Goal: Information Seeking & Learning: Learn about a topic

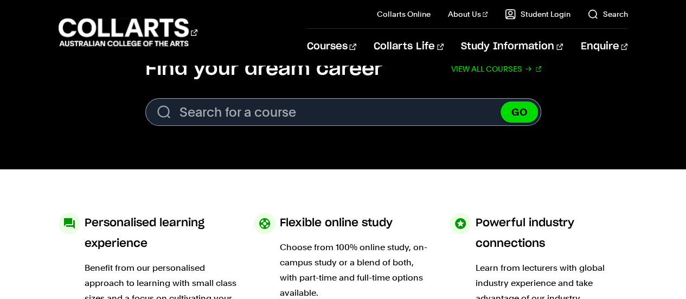
scroll to position [369, 0]
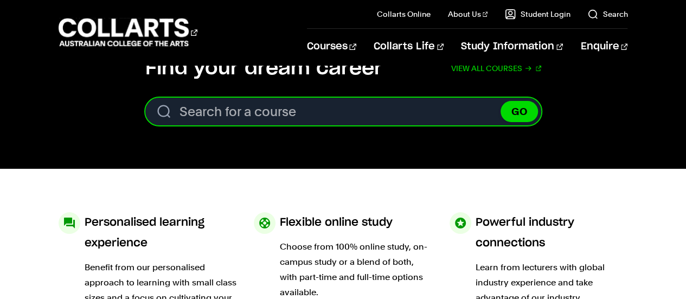
click at [298, 99] on input "Search for a course" at bounding box center [343, 112] width 396 height 28
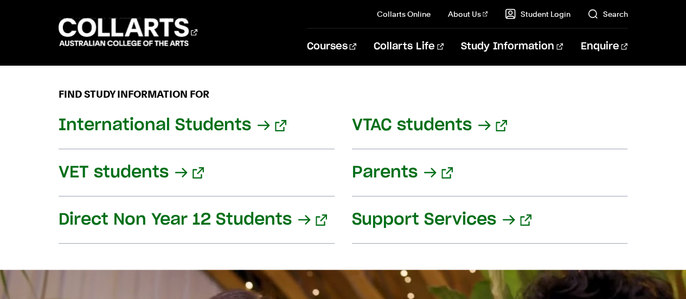
scroll to position [1355, 0]
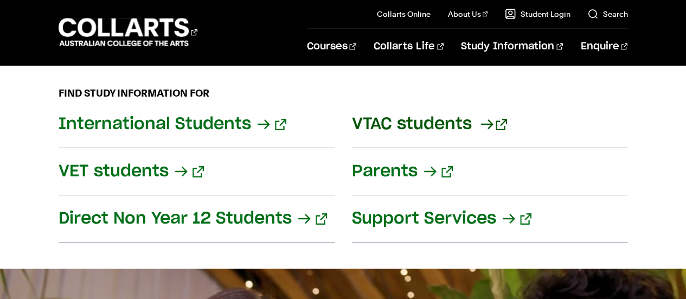
click at [402, 101] on link "VTAC students" at bounding box center [490, 124] width 276 height 47
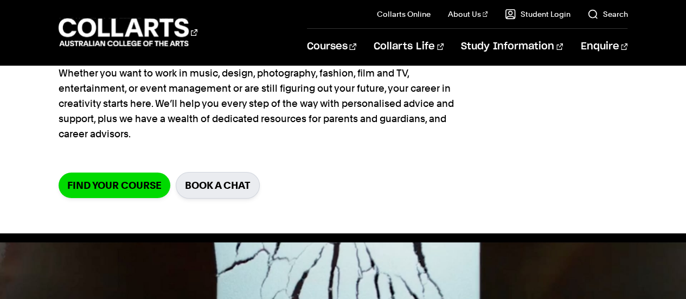
scroll to position [145, 0]
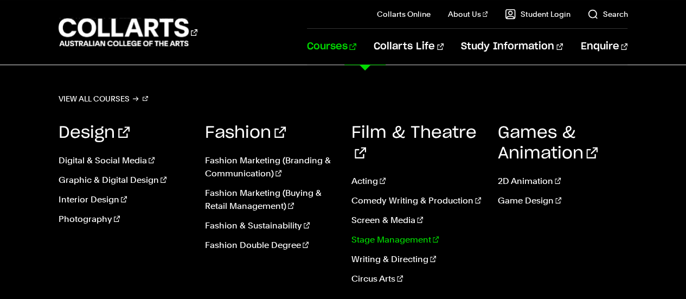
click at [389, 233] on link "Stage Management" at bounding box center [416, 239] width 130 height 13
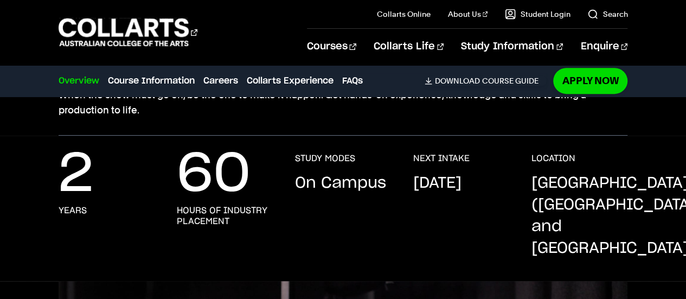
scroll to position [191, 0]
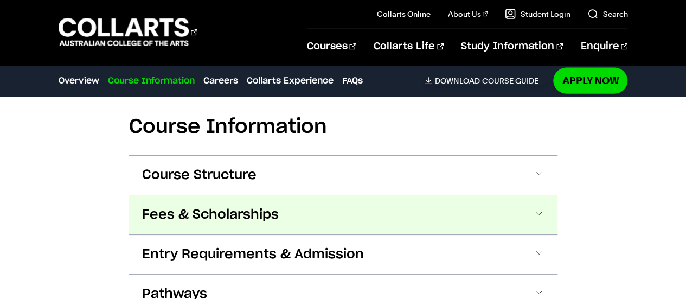
click at [259, 206] on span "Fees & Scholarships" at bounding box center [210, 214] width 137 height 17
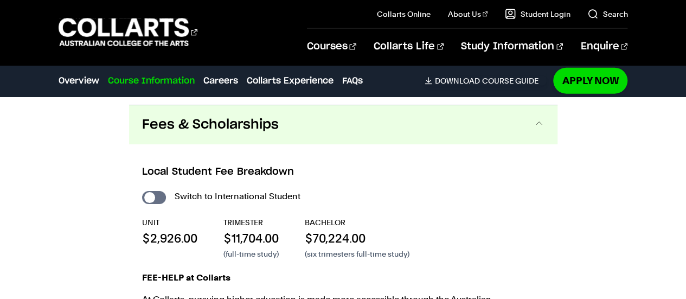
scroll to position [1300, 0]
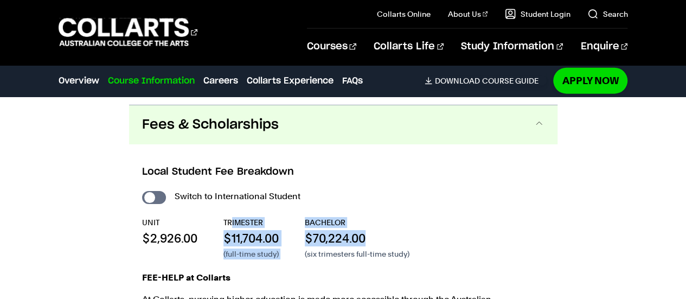
drag, startPoint x: 230, startPoint y: 201, endPoint x: 388, endPoint y: 224, distance: 159.4
click at [388, 224] on div "UNIT $2,926.00 TRIMESTER $11,704.00 (full-time study) BACHELOR $70,224.00 (six …" at bounding box center [343, 238] width 402 height 42
click at [388, 224] on div "BACHELOR $70,224.00 (six trimesters full-time study)" at bounding box center [357, 238] width 105 height 42
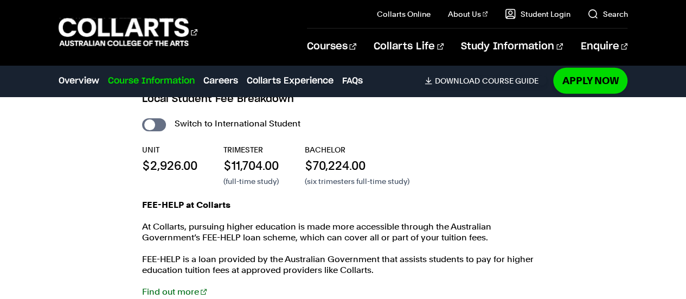
scroll to position [1374, 0]
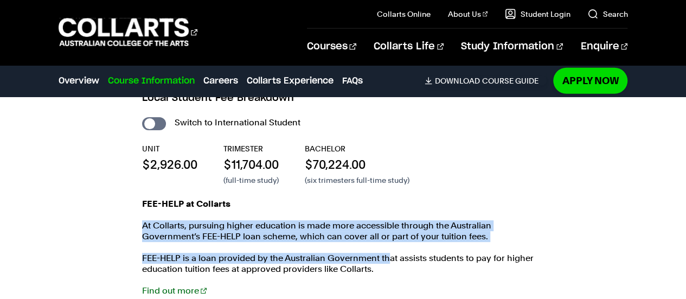
drag, startPoint x: 388, startPoint y: 224, endPoint x: 252, endPoint y: 185, distance: 141.4
click at [252, 198] on div "FEE-HELP at Collarts At [GEOGRAPHIC_DATA], pursuing higher education is made mo…" at bounding box center [343, 252] width 402 height 108
click at [252, 198] on p "FEE-HELP at Collarts" at bounding box center [343, 203] width 402 height 11
drag, startPoint x: 252, startPoint y: 185, endPoint x: 356, endPoint y: 221, distance: 109.9
click at [356, 221] on div "FEE-HELP at Collarts At [GEOGRAPHIC_DATA], pursuing higher education is made mo…" at bounding box center [343, 252] width 402 height 108
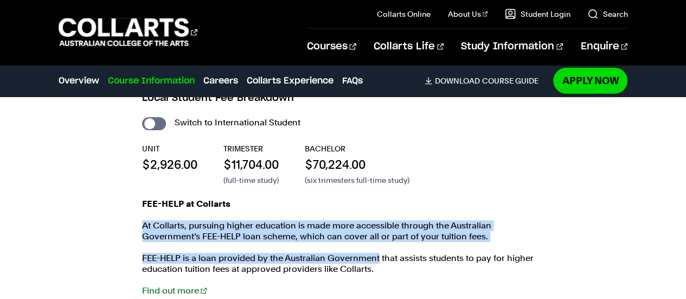
click at [356, 221] on div "FEE-HELP at Collarts At [GEOGRAPHIC_DATA], pursuing higher education is made mo…" at bounding box center [343, 252] width 402 height 108
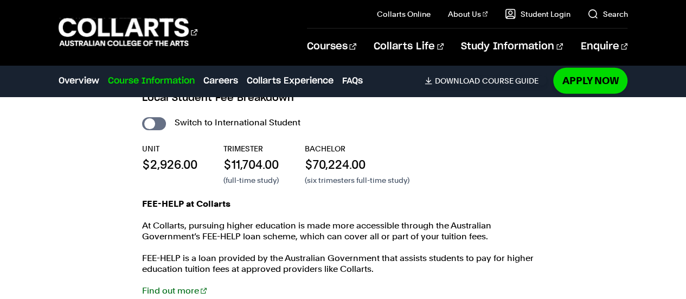
scroll to position [1352, 0]
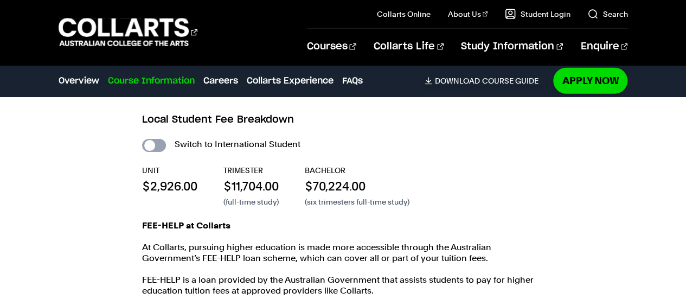
click at [151, 139] on input "International Student" at bounding box center [154, 145] width 24 height 13
checkbox input "true"
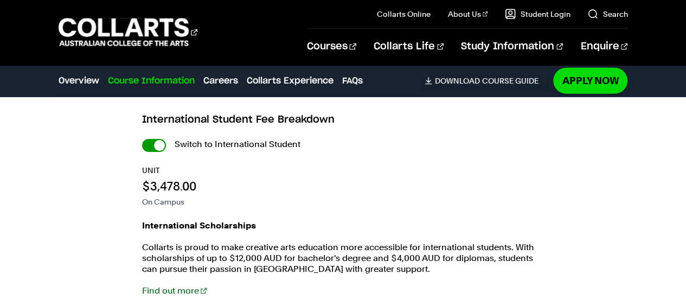
click at [157, 139] on input "International Student" at bounding box center [154, 145] width 24 height 13
checkbox input "false"
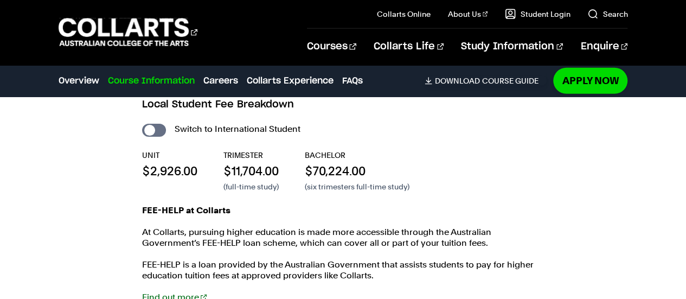
scroll to position [1371, 0]
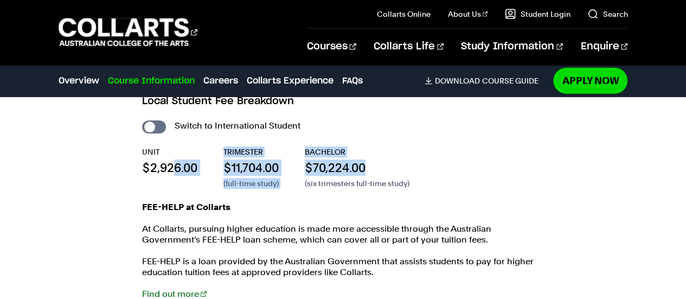
drag, startPoint x: 400, startPoint y: 142, endPoint x: 164, endPoint y: 150, distance: 236.5
click at [164, 150] on div "UNIT $2,926.00 TRIMESTER $11,704.00 (full-time study) BACHELOR $70,224.00 (six …" at bounding box center [343, 167] width 402 height 42
click at [164, 159] on p "$2,926.00" at bounding box center [169, 167] width 55 height 16
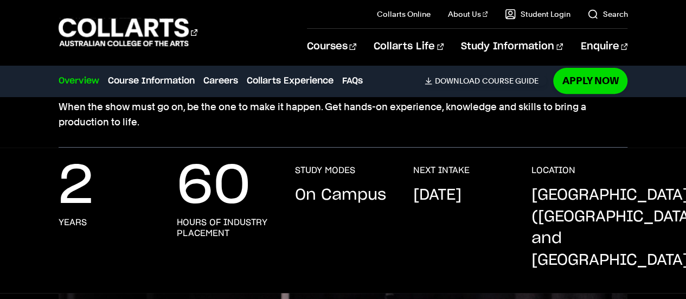
scroll to position [0, 0]
